Goal: Information Seeking & Learning: Learn about a topic

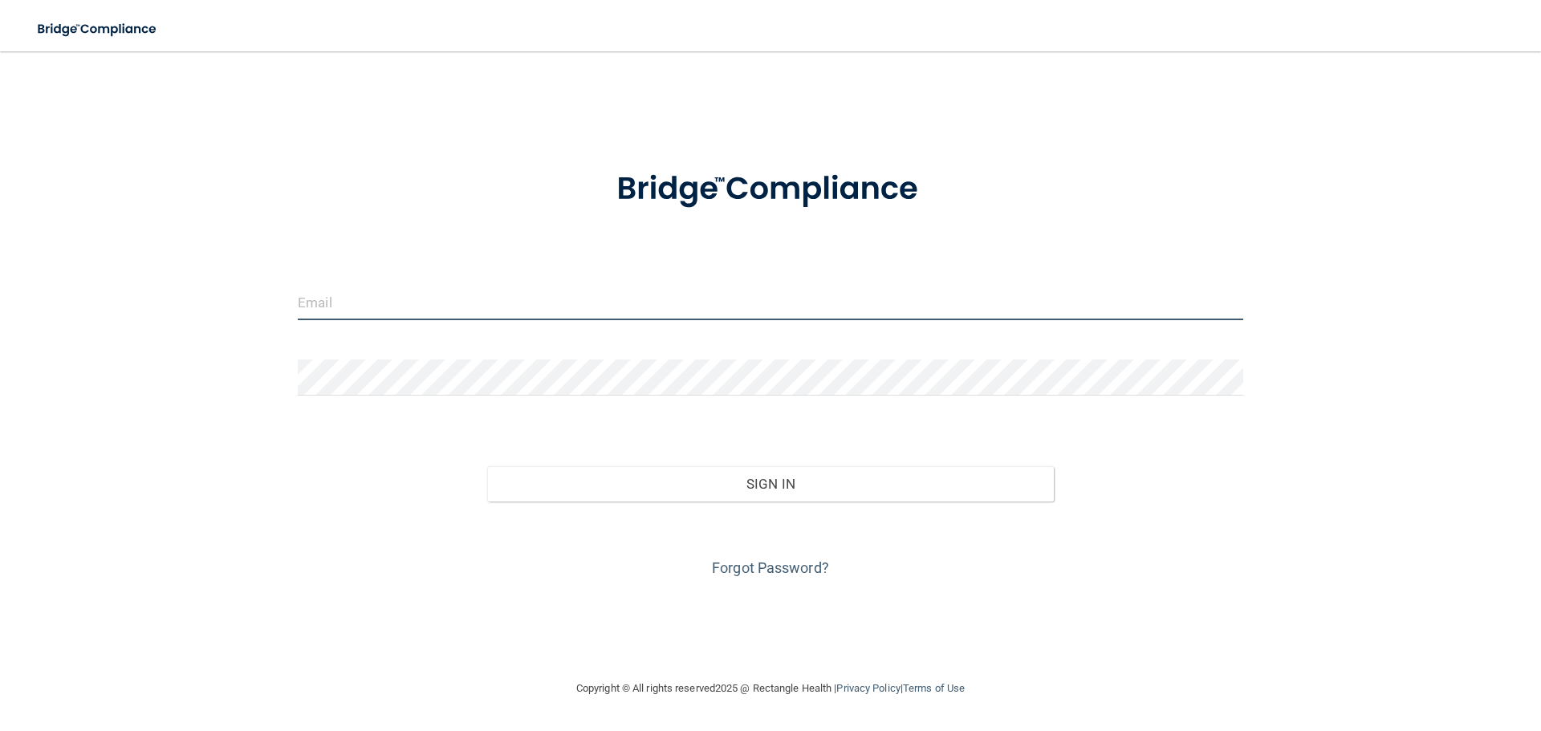
type input "[PERSON_NAME][EMAIL_ADDRESS][DOMAIN_NAME]"
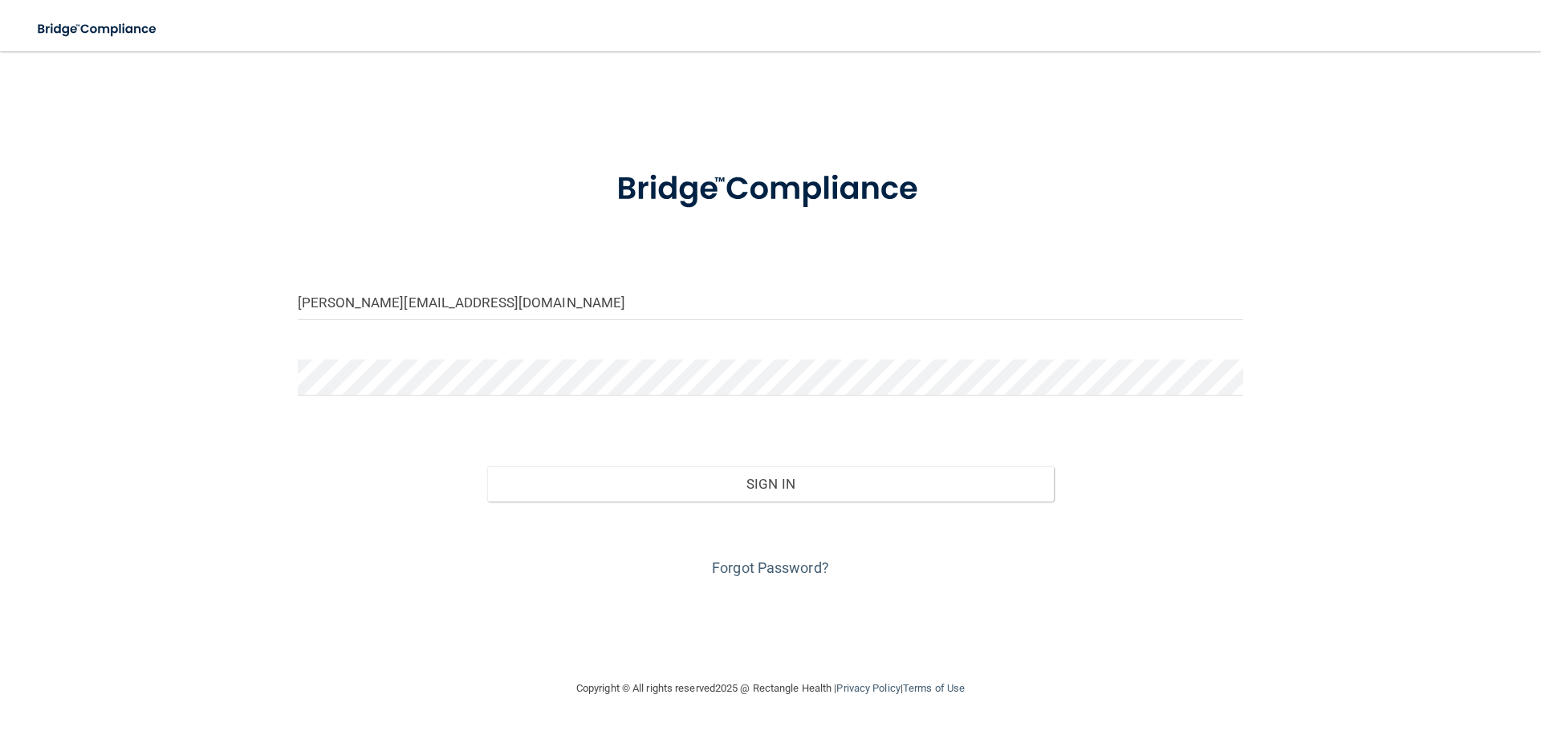
drag, startPoint x: 445, startPoint y: 578, endPoint x: 645, endPoint y: 527, distance: 206.2
click at [446, 576] on div "Forgot Password?" at bounding box center [771, 542] width 970 height 80
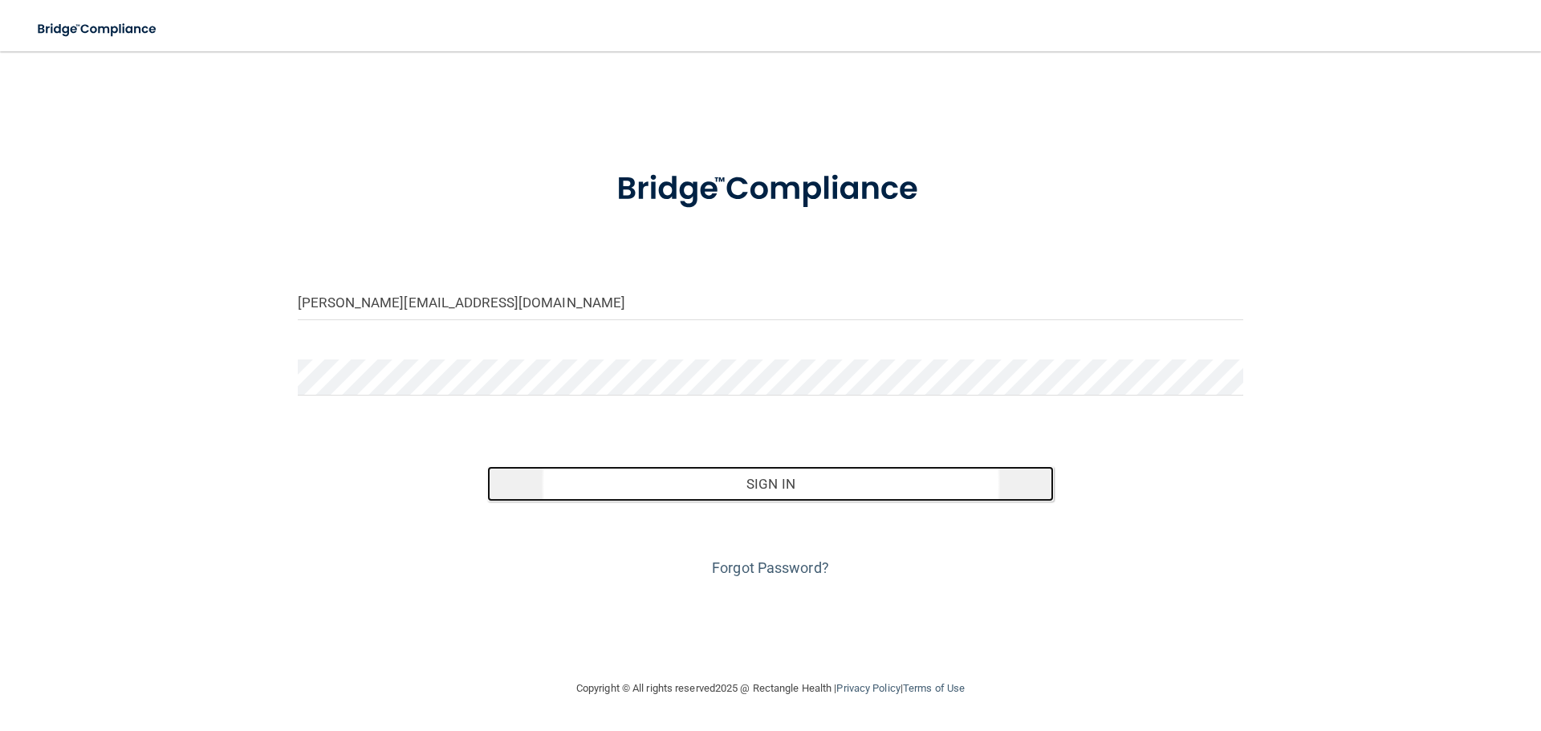
click at [767, 494] on button "Sign In" at bounding box center [771, 483] width 568 height 35
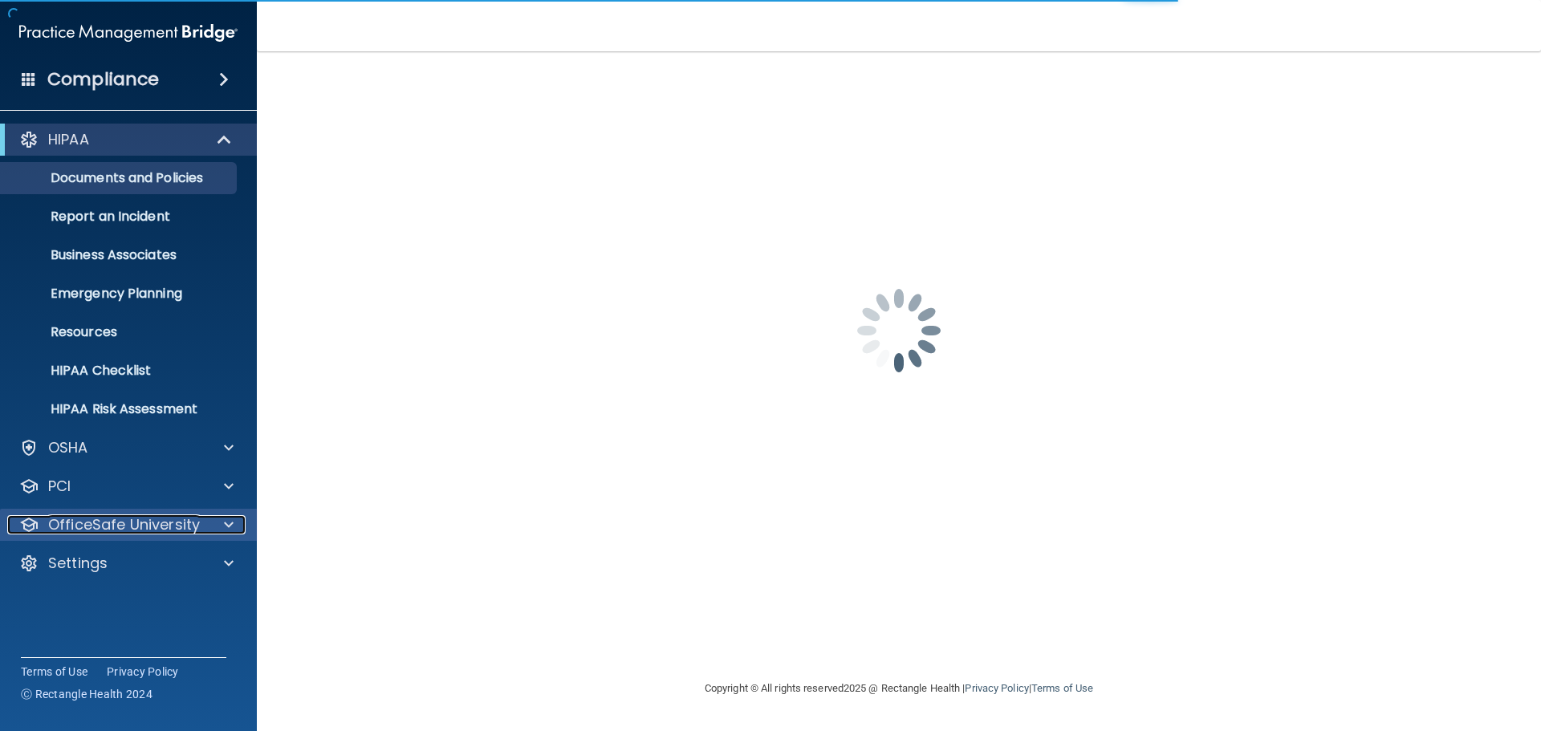
click at [100, 521] on p "OfficeSafe University" at bounding box center [124, 524] width 152 height 19
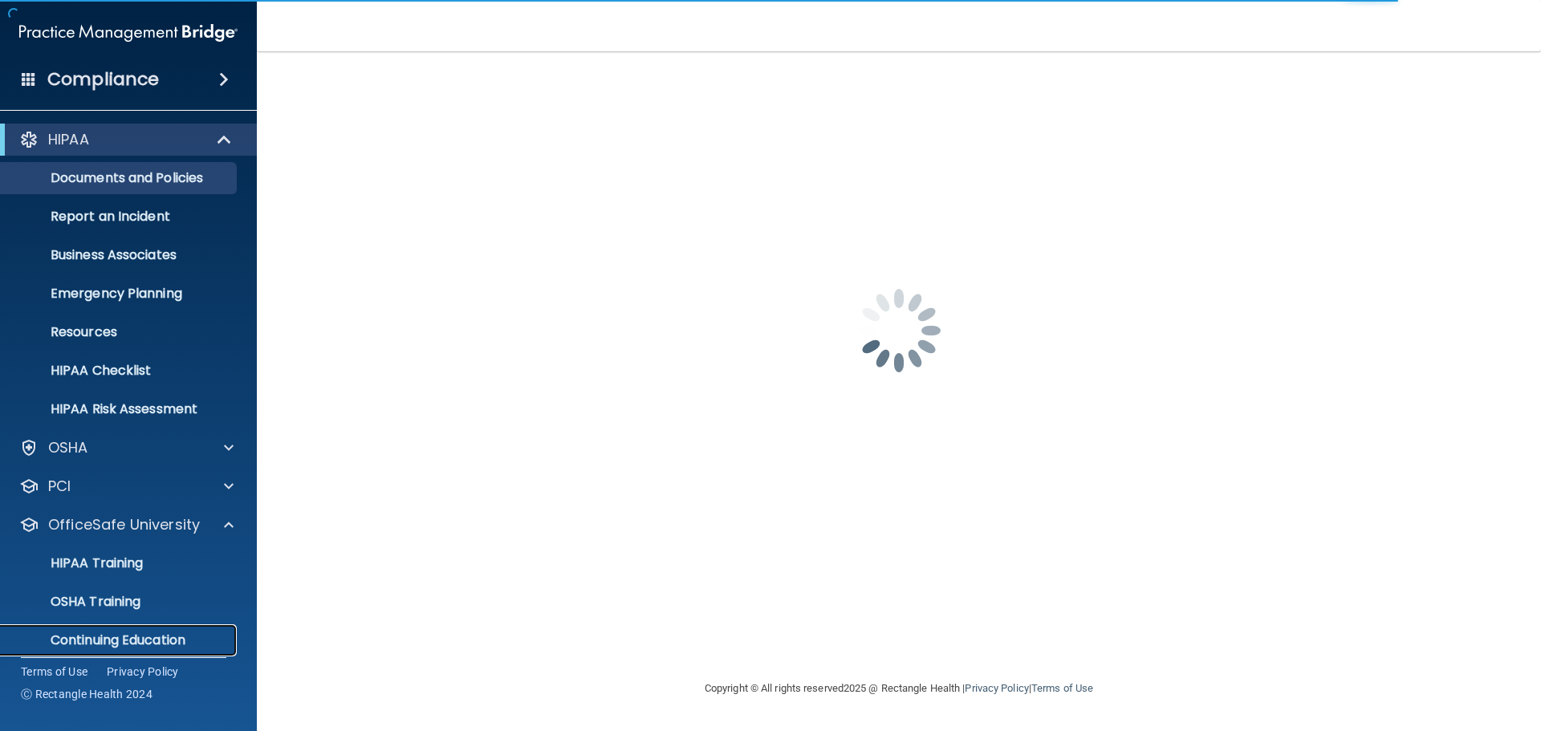
click at [113, 638] on p "Continuing Education" at bounding box center [119, 641] width 219 height 16
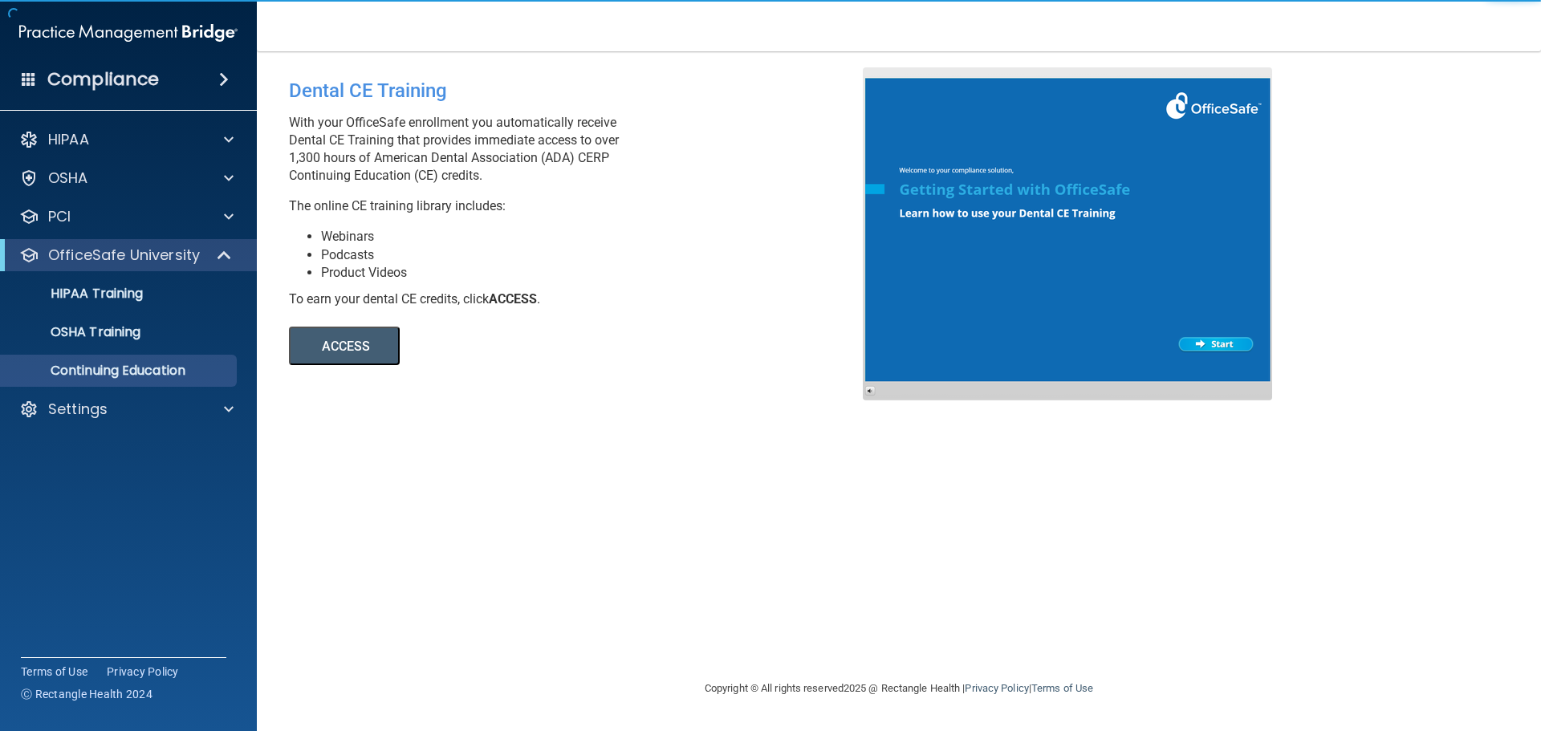
click at [382, 347] on button "ACCESS" at bounding box center [344, 346] width 111 height 39
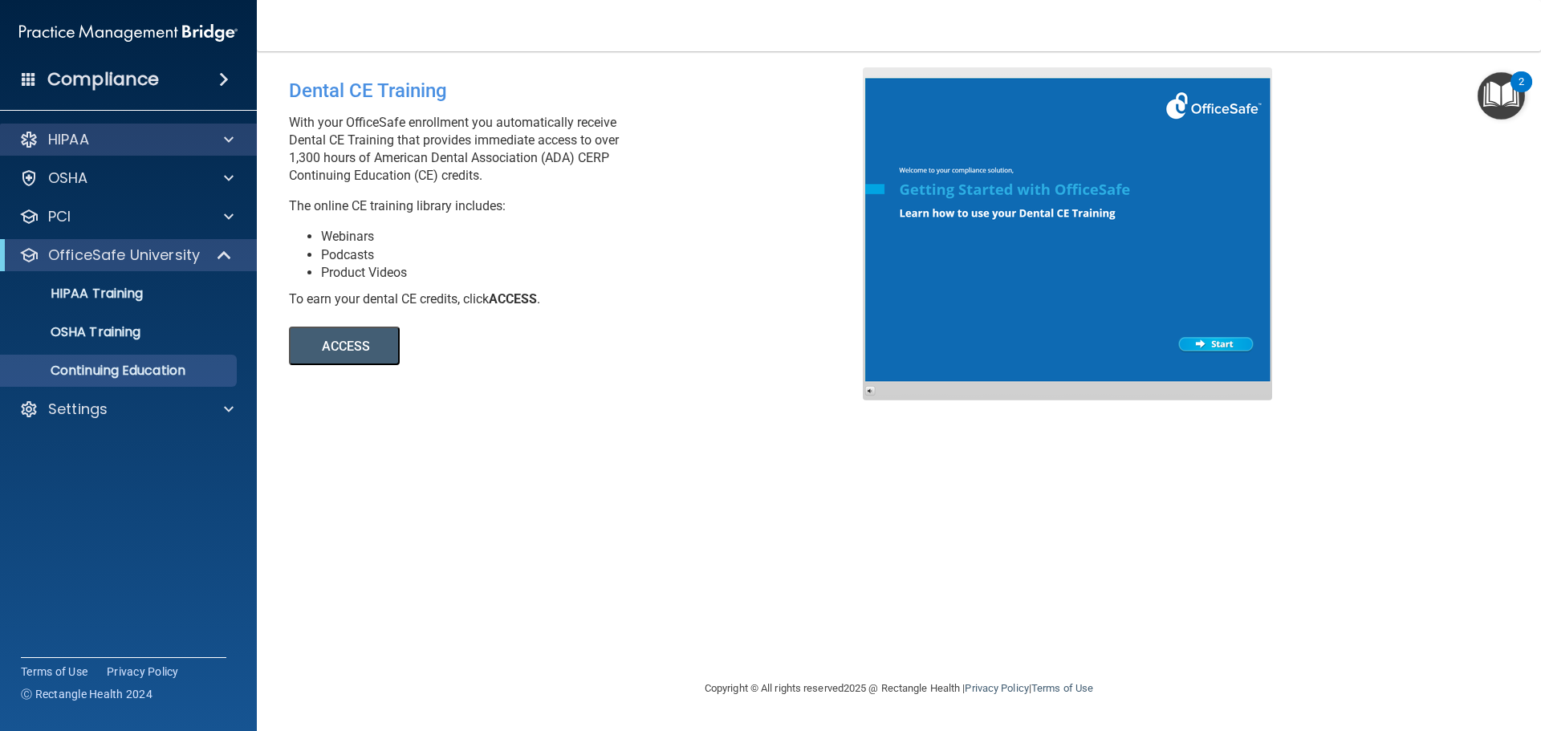
click at [69, 155] on div "HIPAA" at bounding box center [129, 140] width 258 height 32
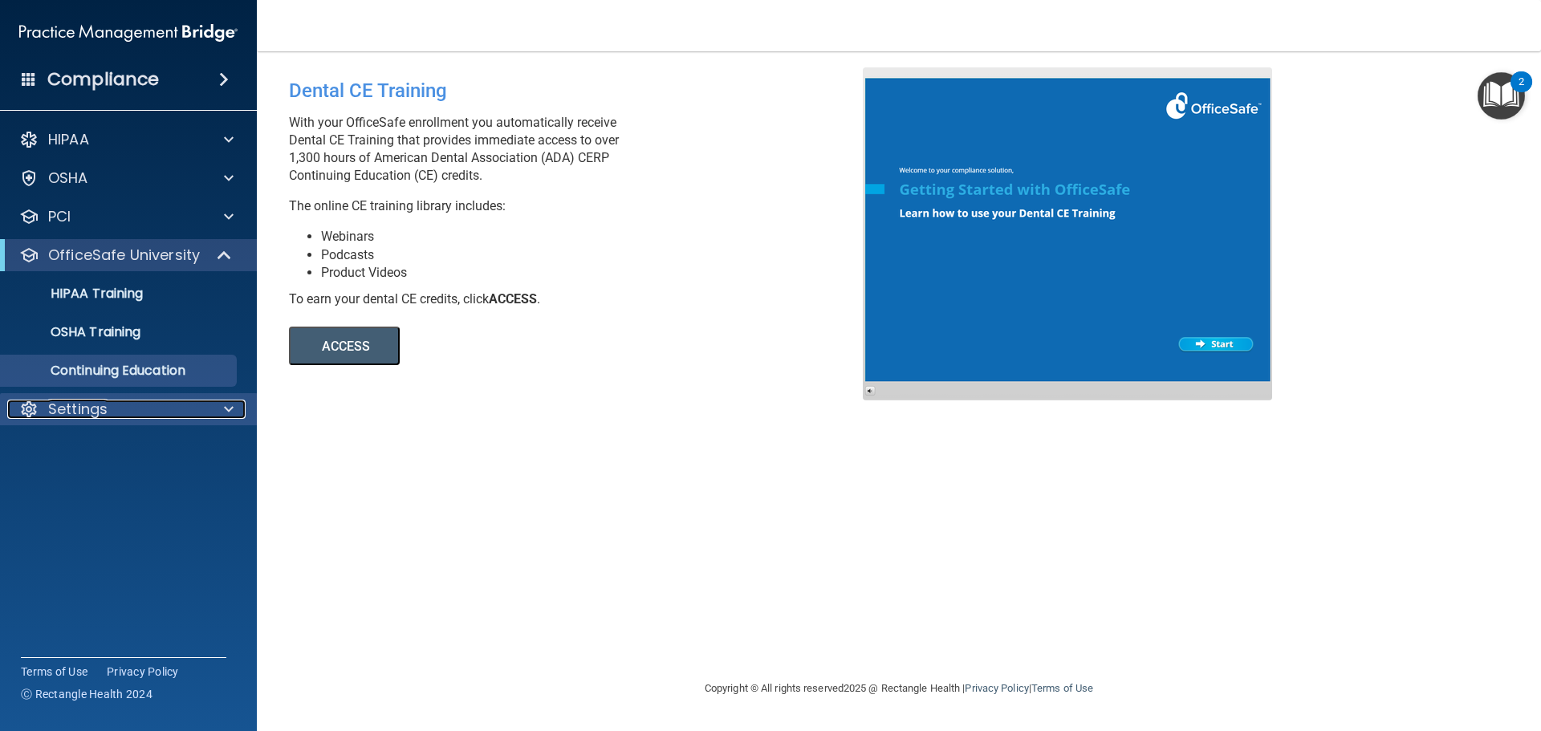
click at [89, 402] on p "Settings" at bounding box center [77, 409] width 59 height 19
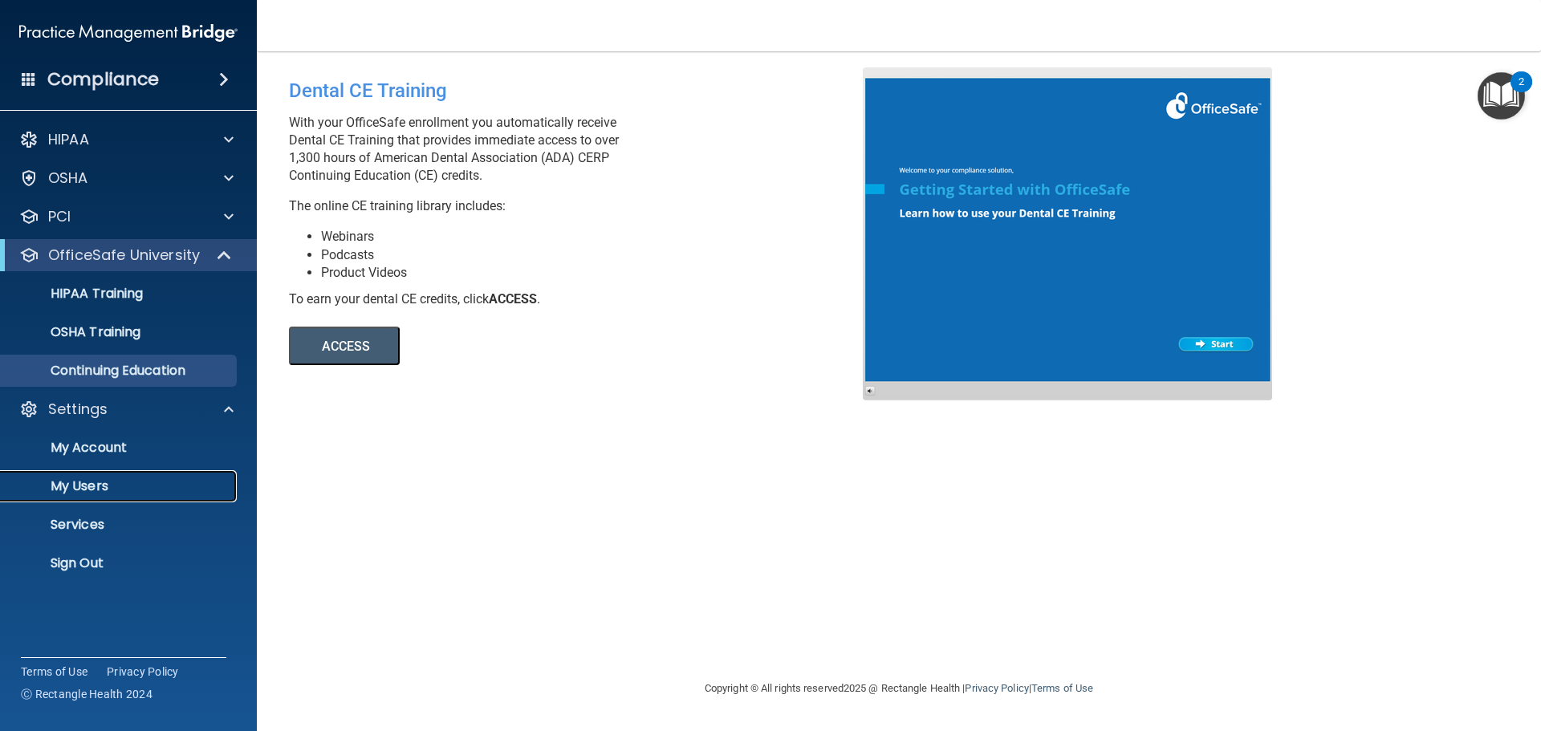
click at [96, 487] on p "My Users" at bounding box center [119, 486] width 219 height 16
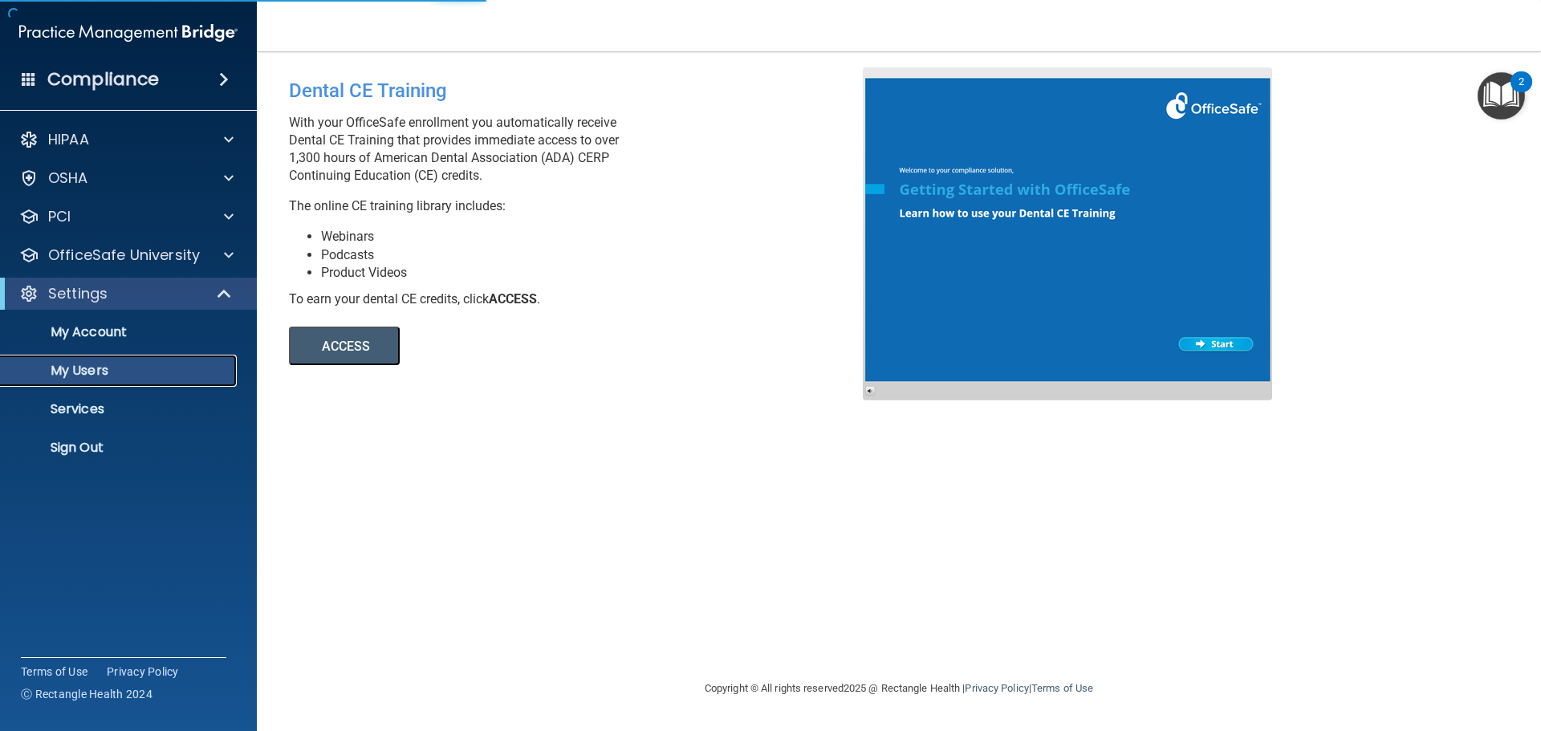
select select "20"
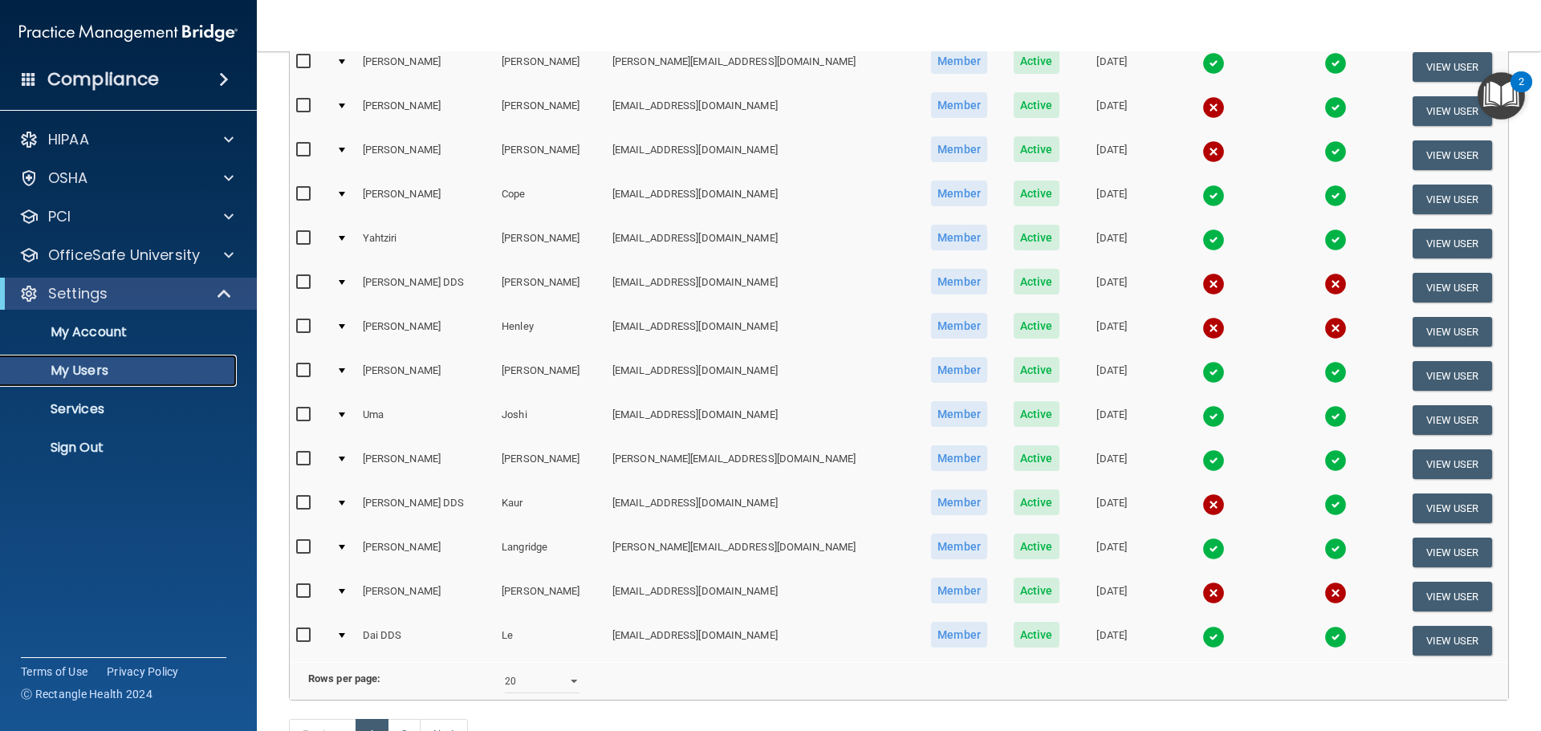
scroll to position [321, 0]
